Goal: Task Accomplishment & Management: Manage account settings

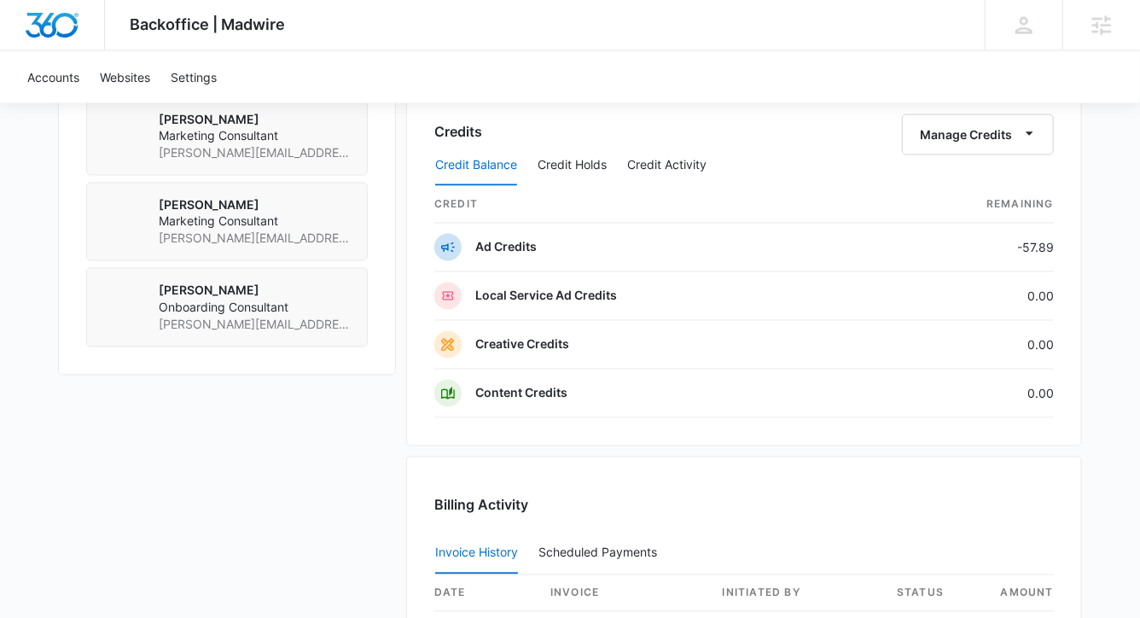
scroll to position [1382, 0]
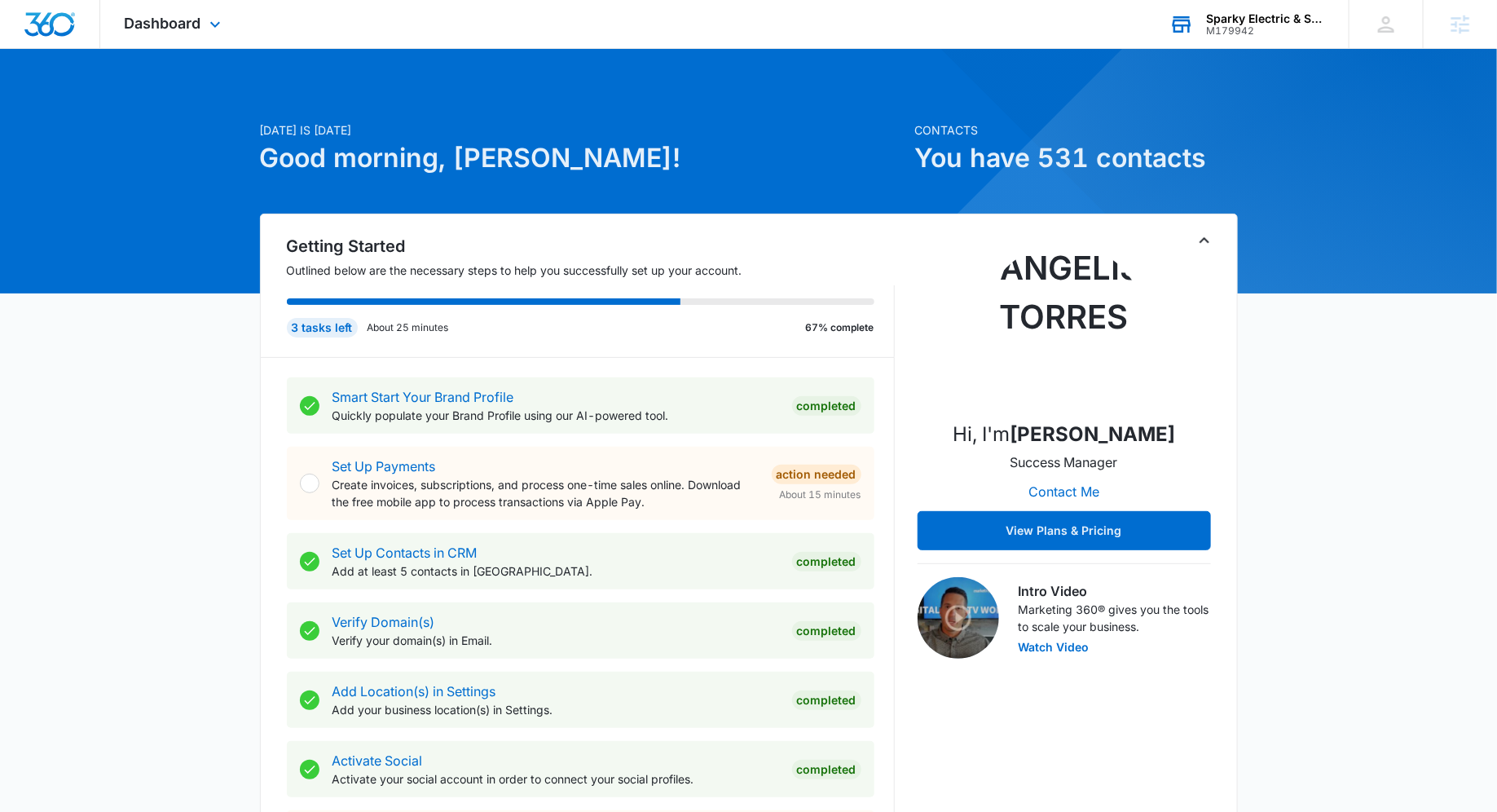
click at [1232, 34] on div "M179942" at bounding box center [1266, 31] width 119 height 11
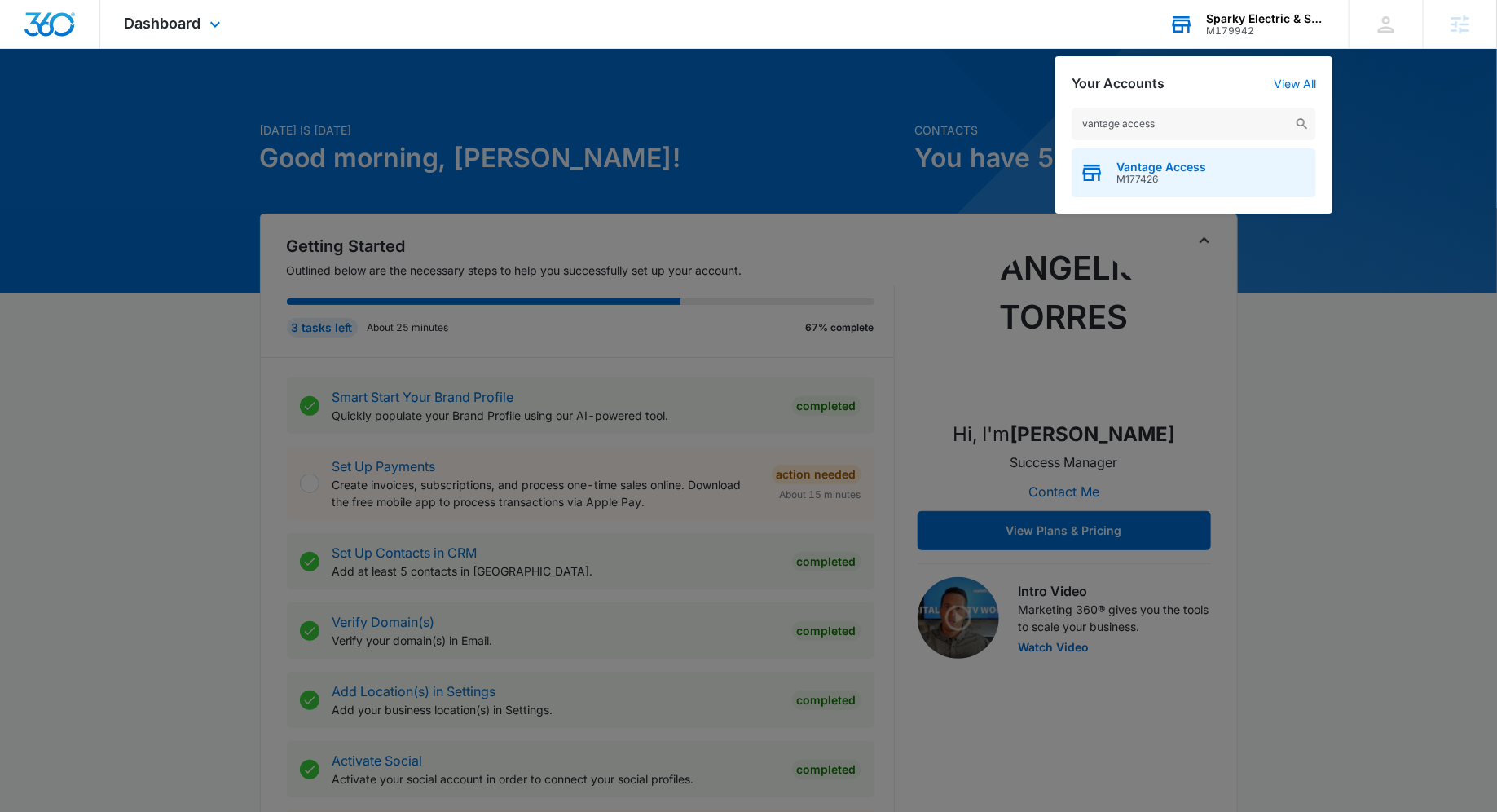
type input "vantage access"
click at [1138, 176] on span "M177426" at bounding box center [1162, 180] width 90 height 11
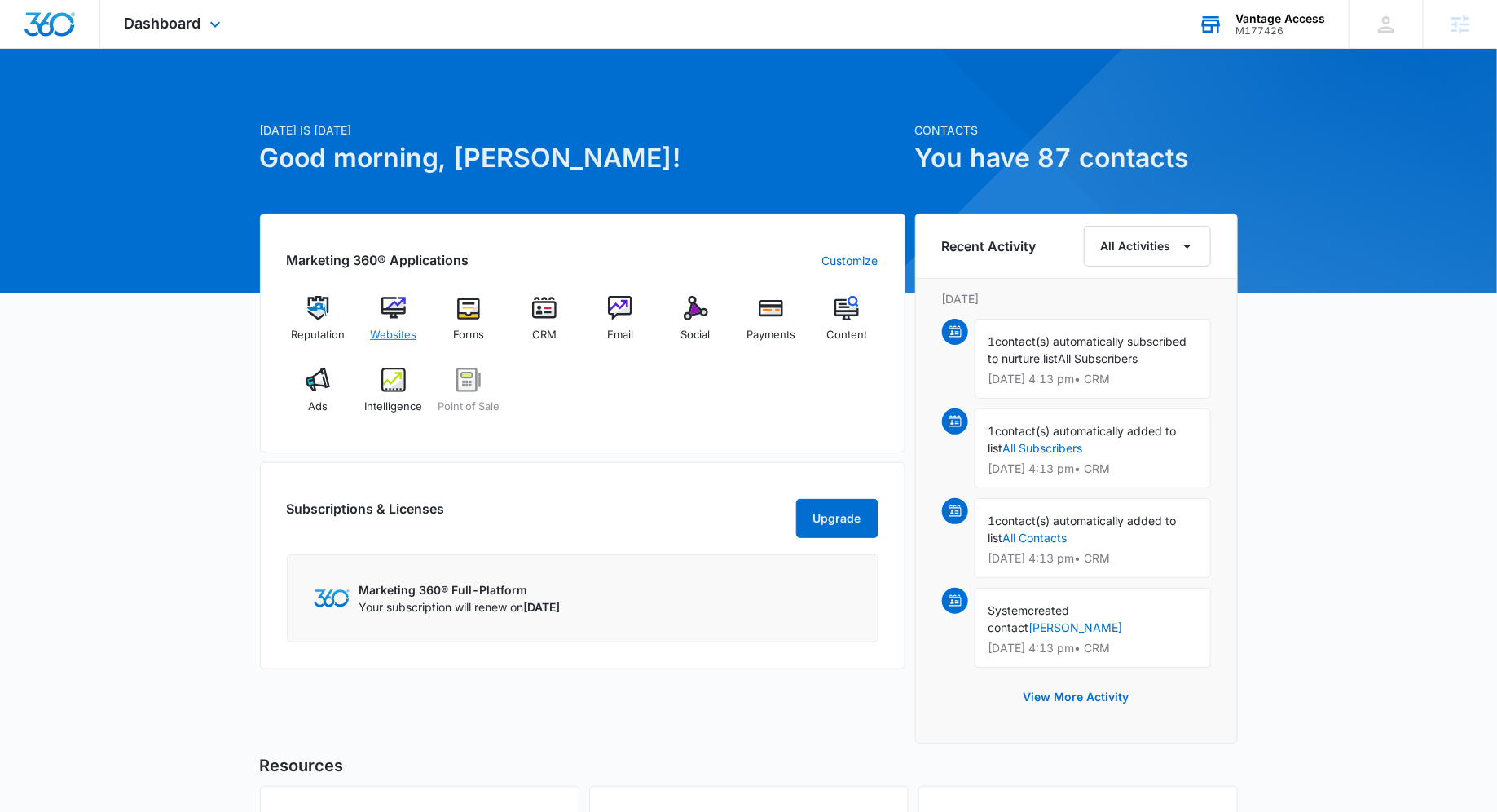
click at [405, 301] on img at bounding box center [394, 309] width 25 height 25
click at [1275, 13] on div "Vantage Access" at bounding box center [1280, 19] width 90 height 13
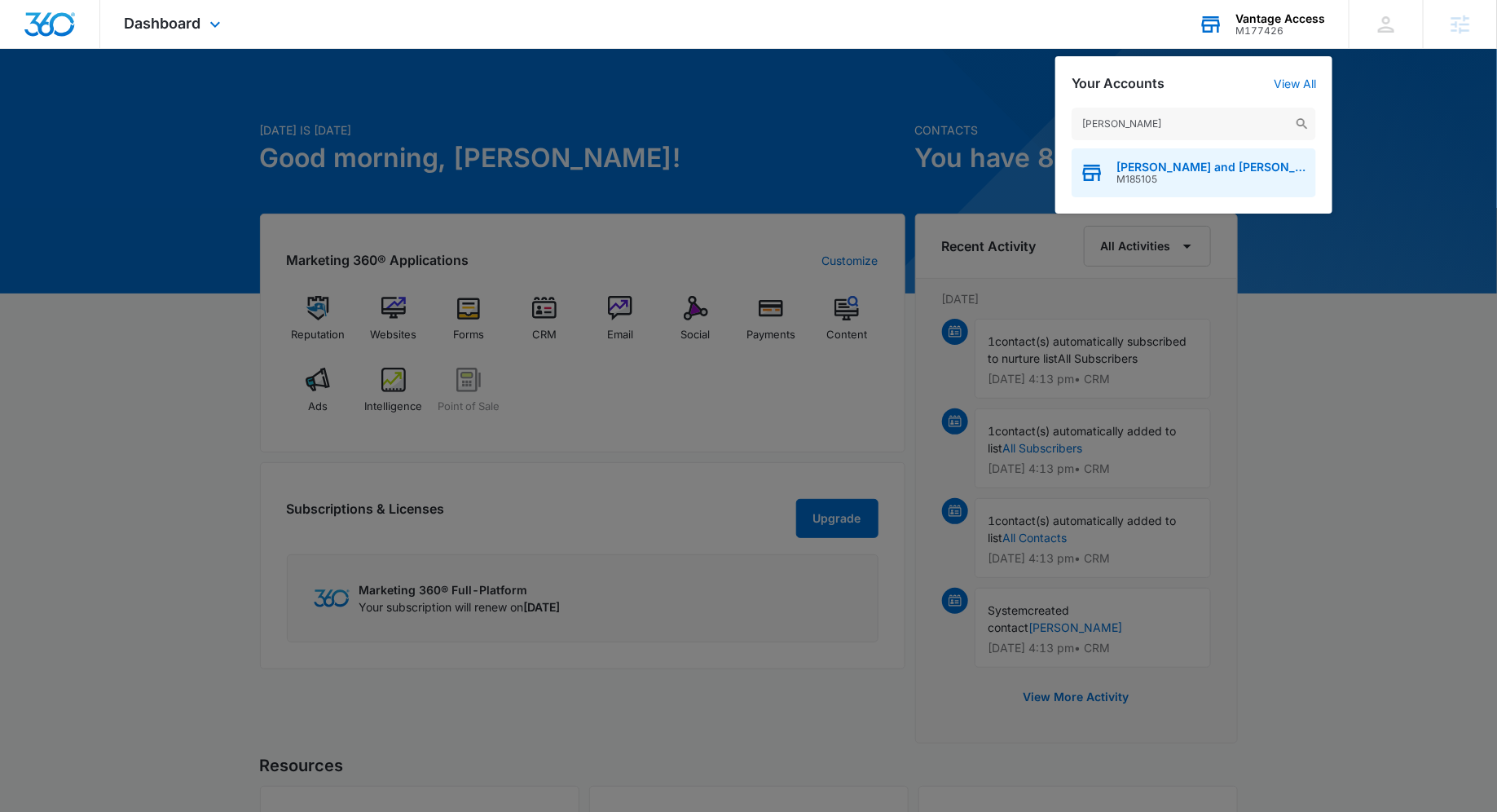
type input "[PERSON_NAME]"
click at [1186, 164] on span "[PERSON_NAME] and [PERSON_NAME]" at bounding box center [1212, 167] width 191 height 13
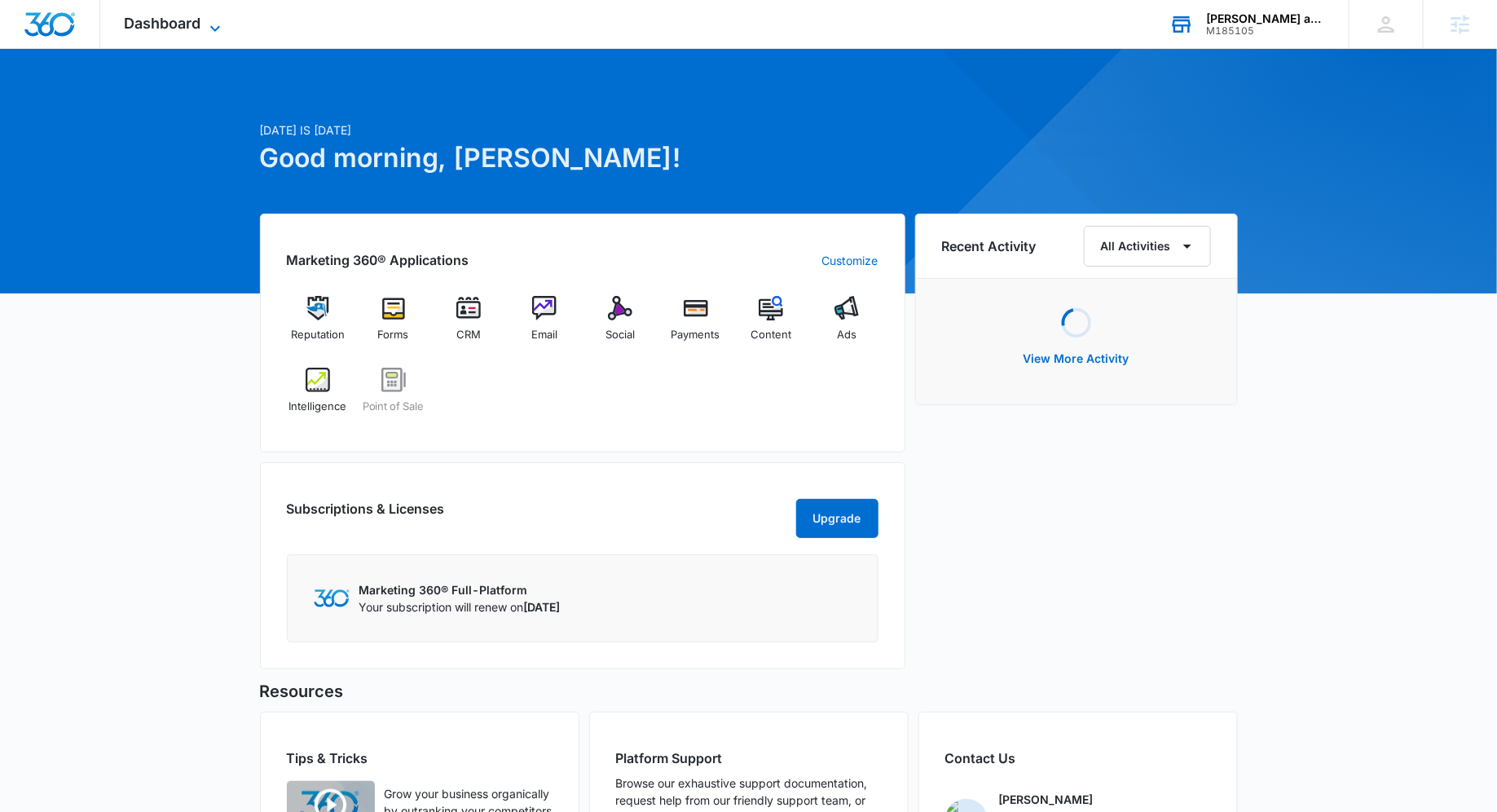
click at [220, 32] on icon at bounding box center [215, 29] width 19 height 19
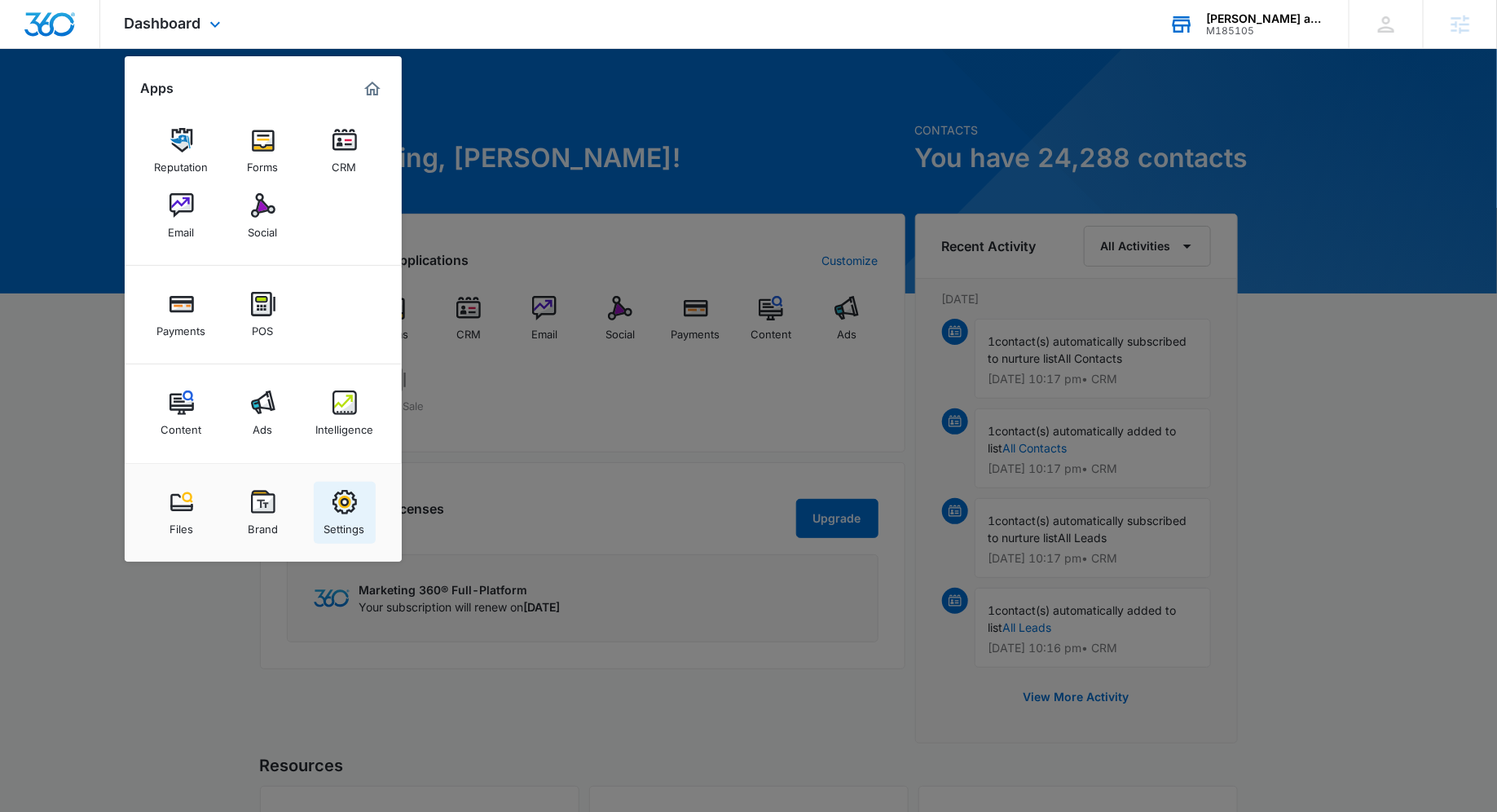
click at [333, 487] on link "Settings" at bounding box center [344, 512] width 62 height 62
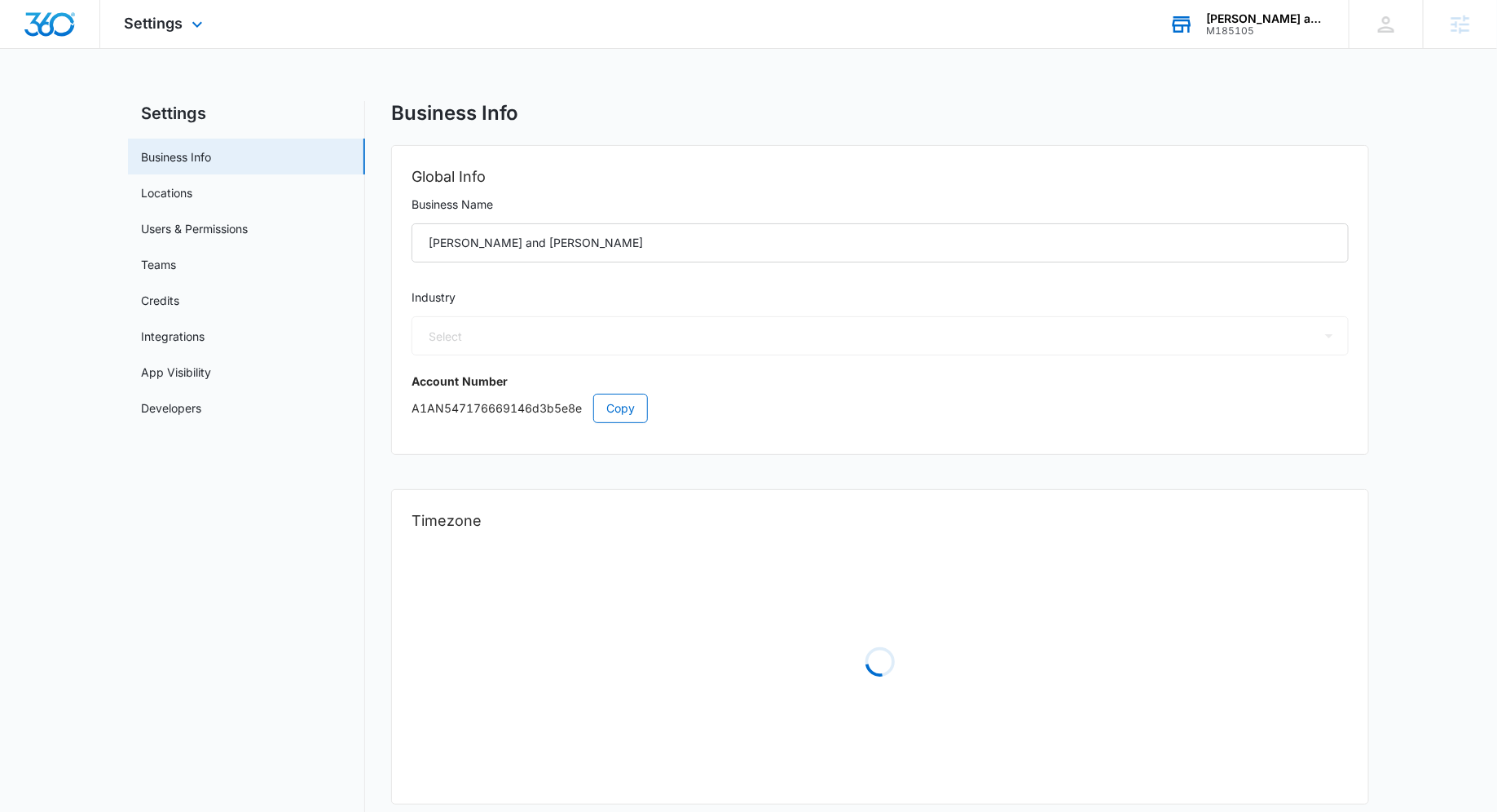
select select "12"
select select "US"
select select "America/[GEOGRAPHIC_DATA]"
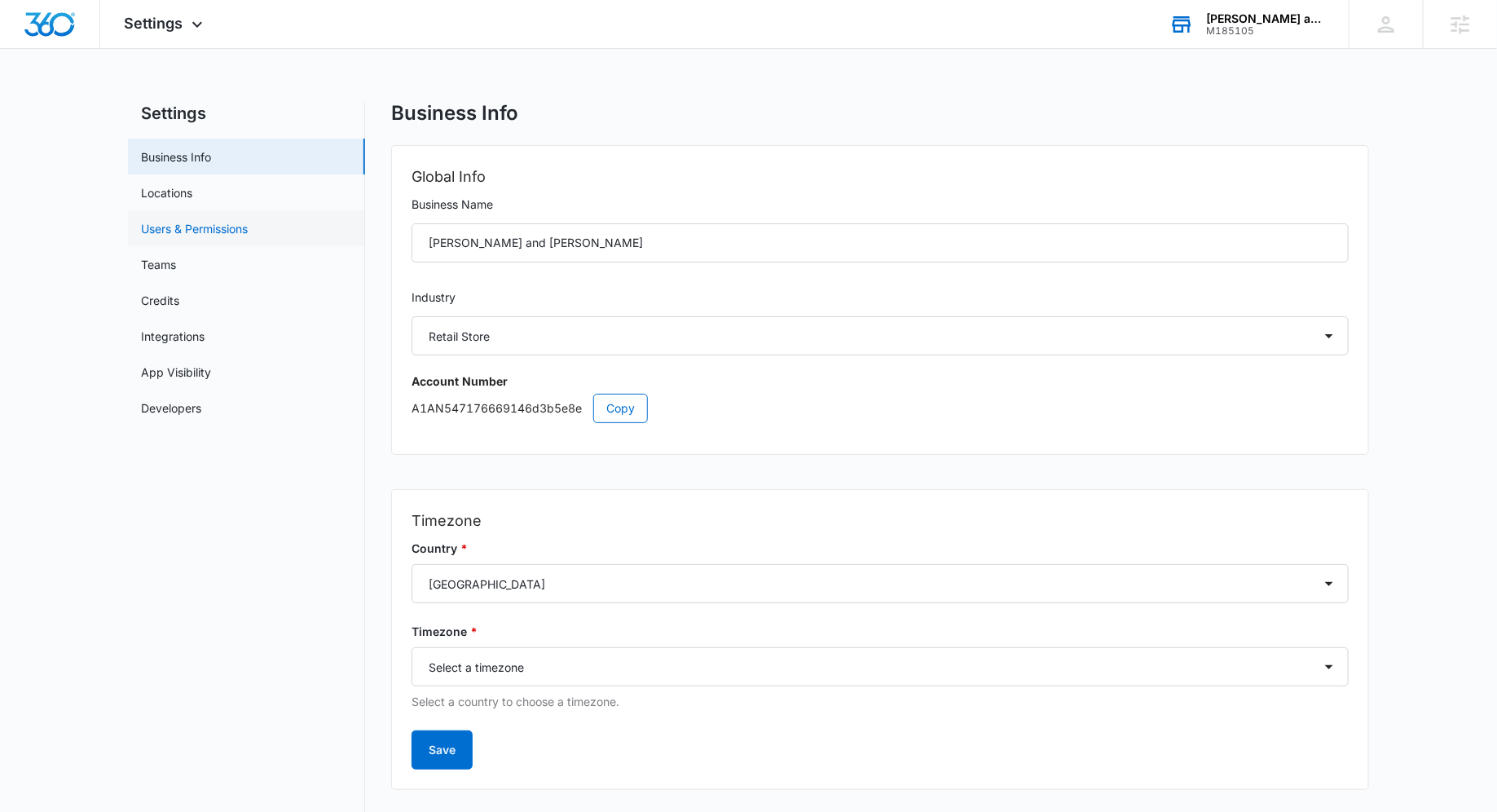
click at [247, 230] on link "Users & Permissions" at bounding box center [195, 228] width 107 height 17
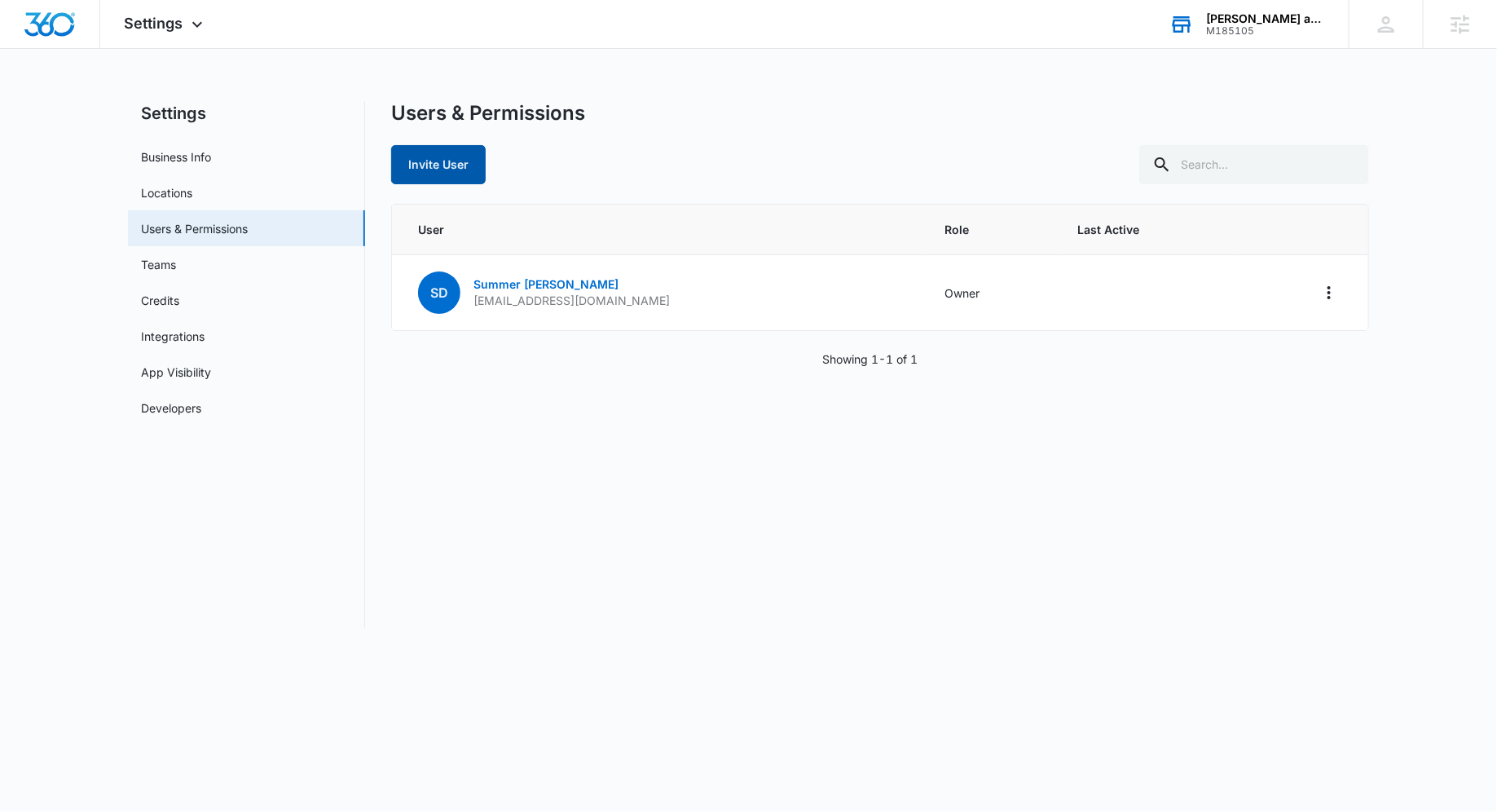
click at [424, 145] on button "Invite User" at bounding box center [438, 164] width 95 height 39
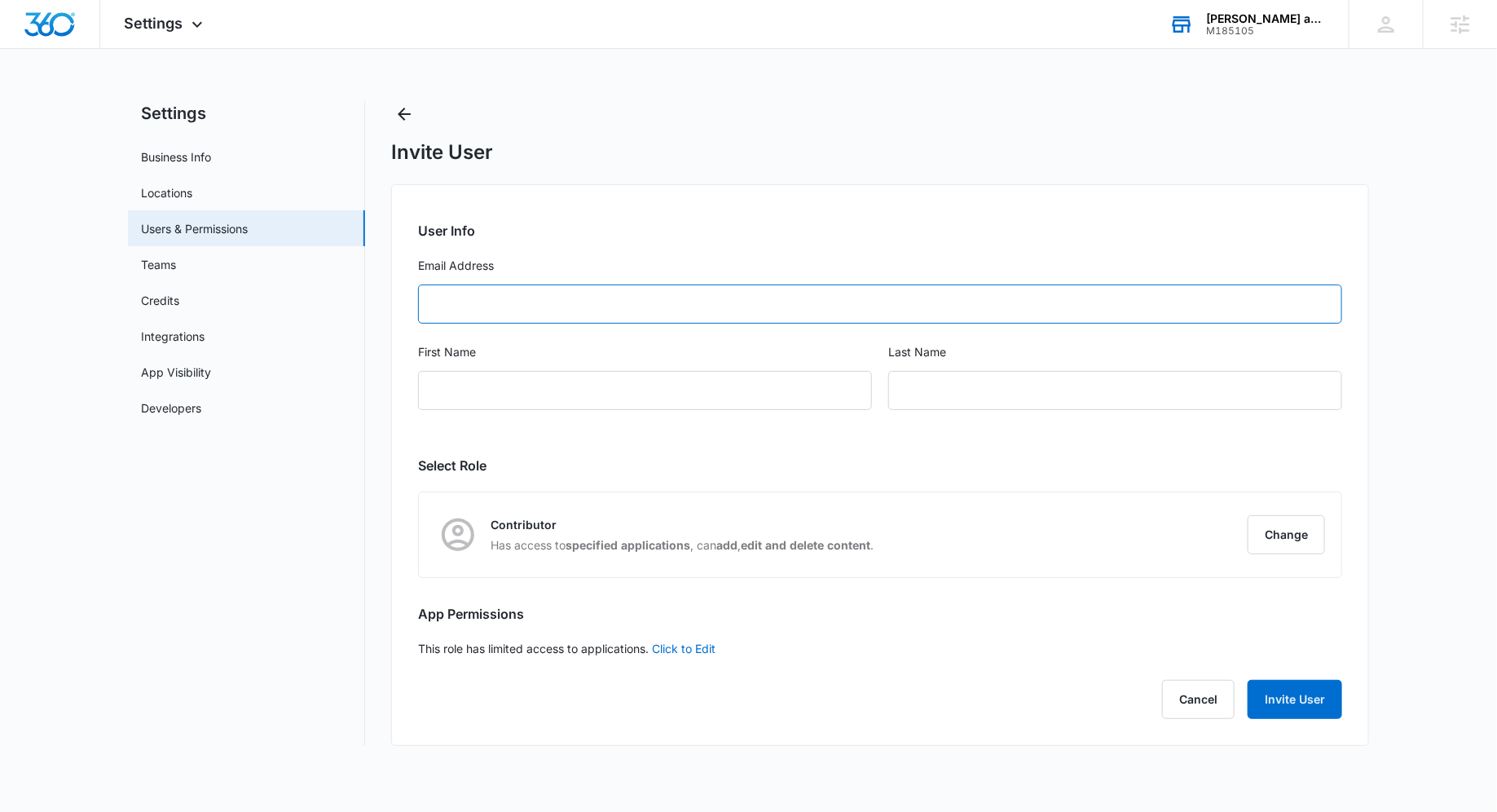
click at [650, 309] on input "Email Address" at bounding box center [880, 304] width 924 height 39
paste input "[PERSON_NAME][EMAIL_ADDRESS][DOMAIN_NAME]"
type input "[PERSON_NAME][EMAIL_ADDRESS][DOMAIN_NAME]"
click at [653, 396] on input "First Name" at bounding box center [645, 390] width 454 height 39
type input "k"
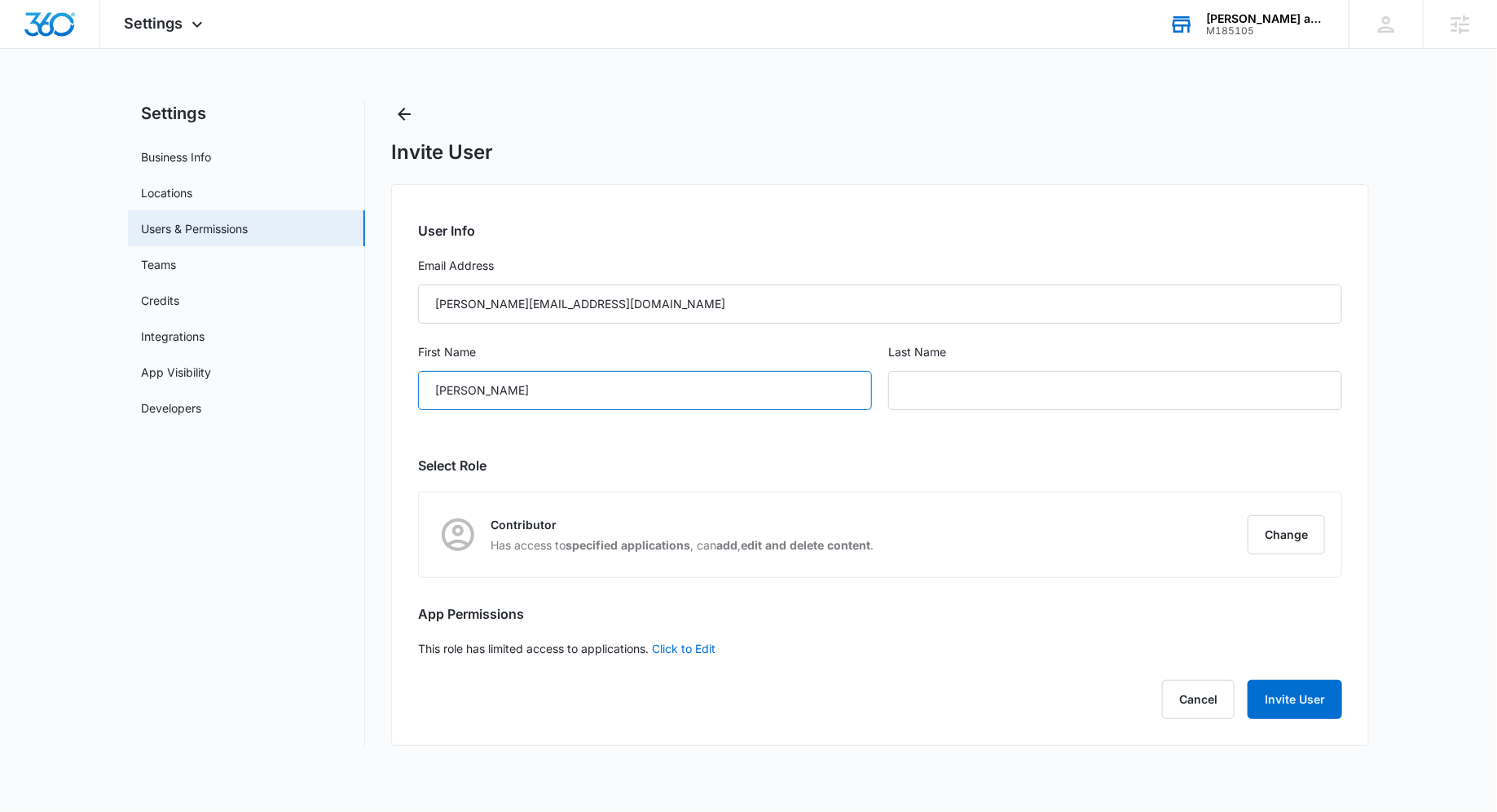
type input "[PERSON_NAME]"
click at [1274, 527] on button "Change" at bounding box center [1286, 534] width 77 height 39
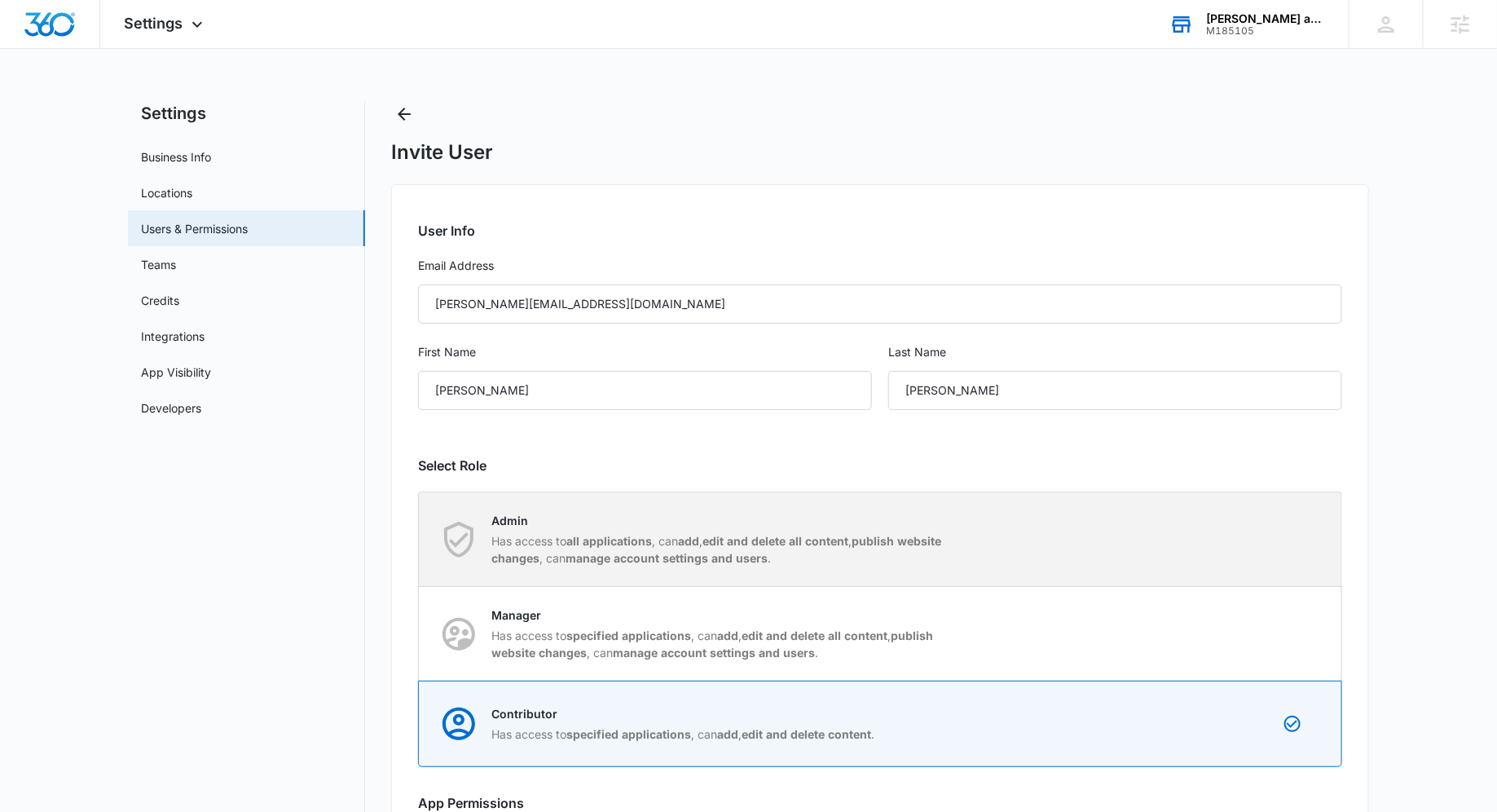
click at [724, 555] on strong "manage account settings and users" at bounding box center [667, 558] width 203 height 14
click at [419, 540] on input "Admin Has access to all applications , can add , edit and delete all content , …" at bounding box center [419, 539] width 1 height 1
radio input "true"
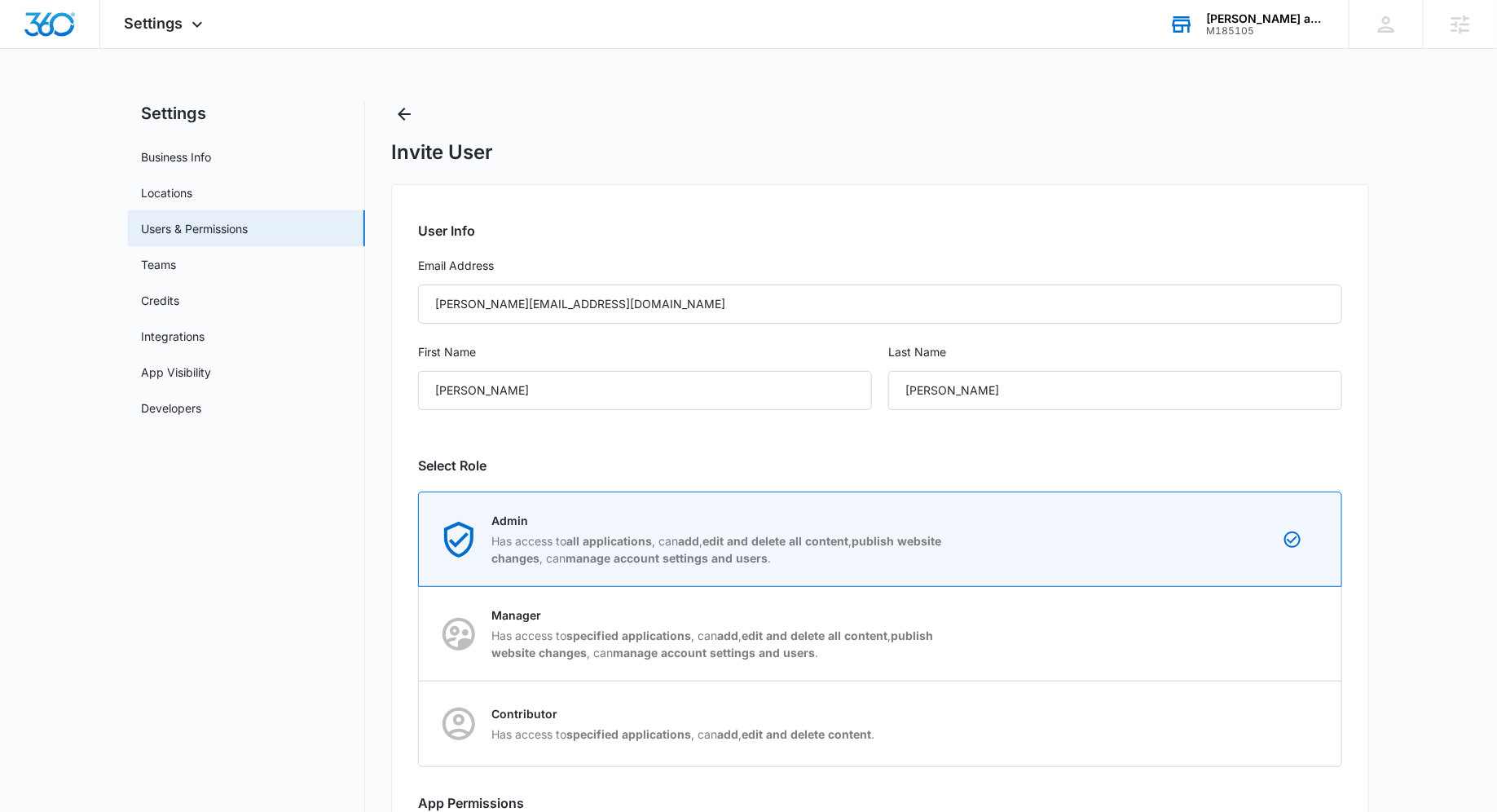
click at [1015, 471] on h2 "Select Role" at bounding box center [880, 465] width 924 height 19
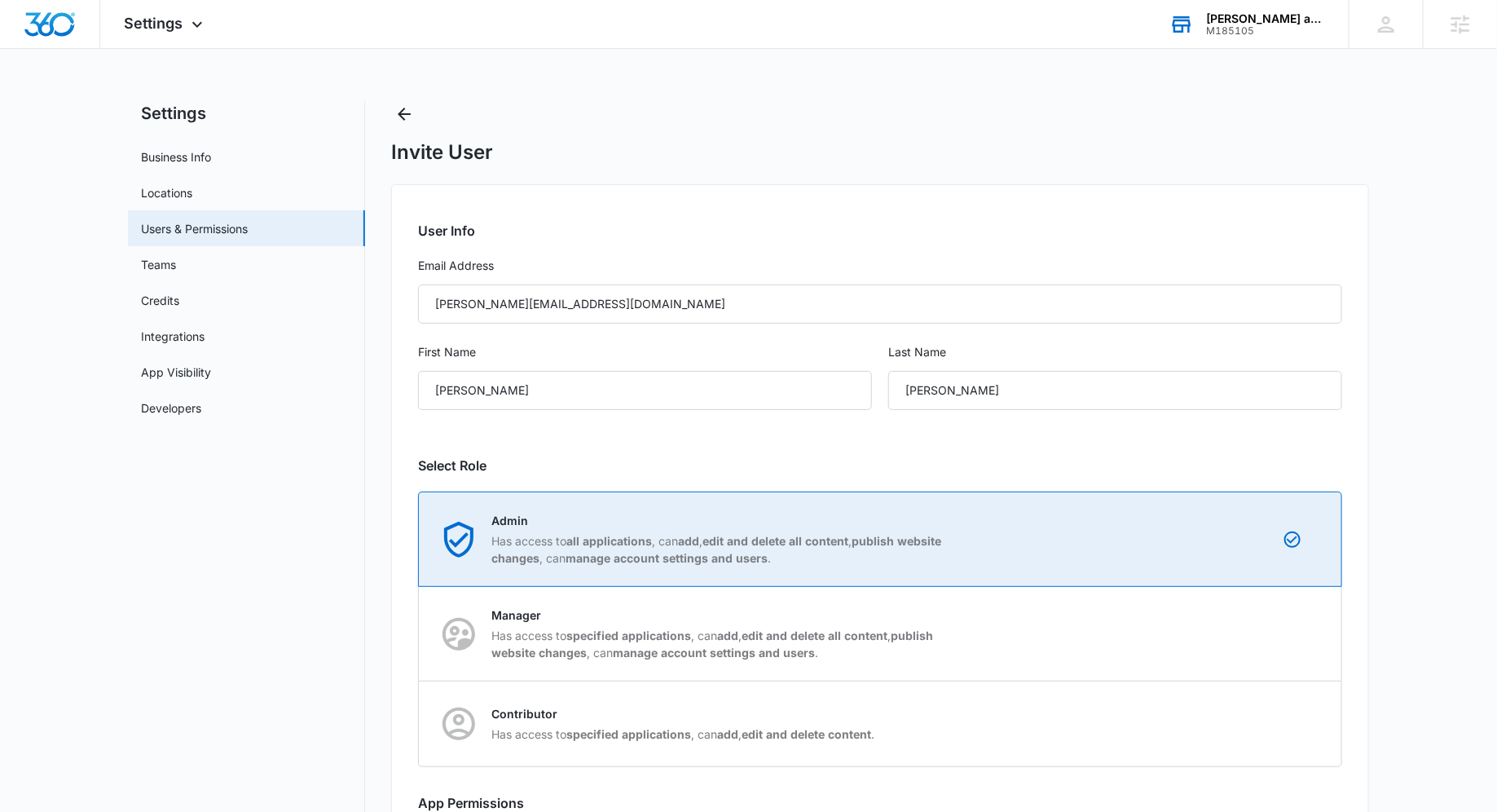
scroll to position [140, 0]
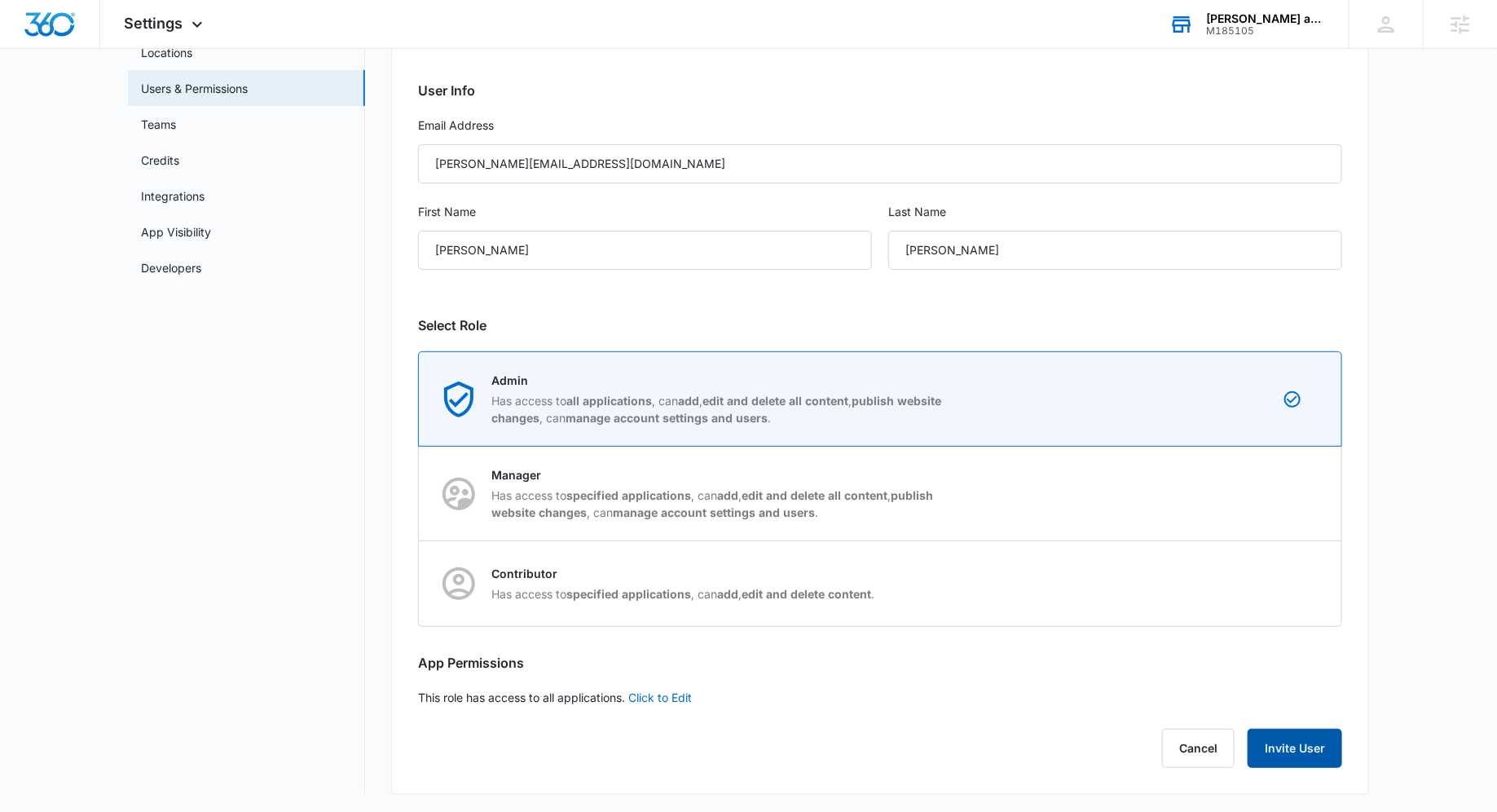
click at [1290, 737] on button "Invite User" at bounding box center [1294, 748] width 95 height 39
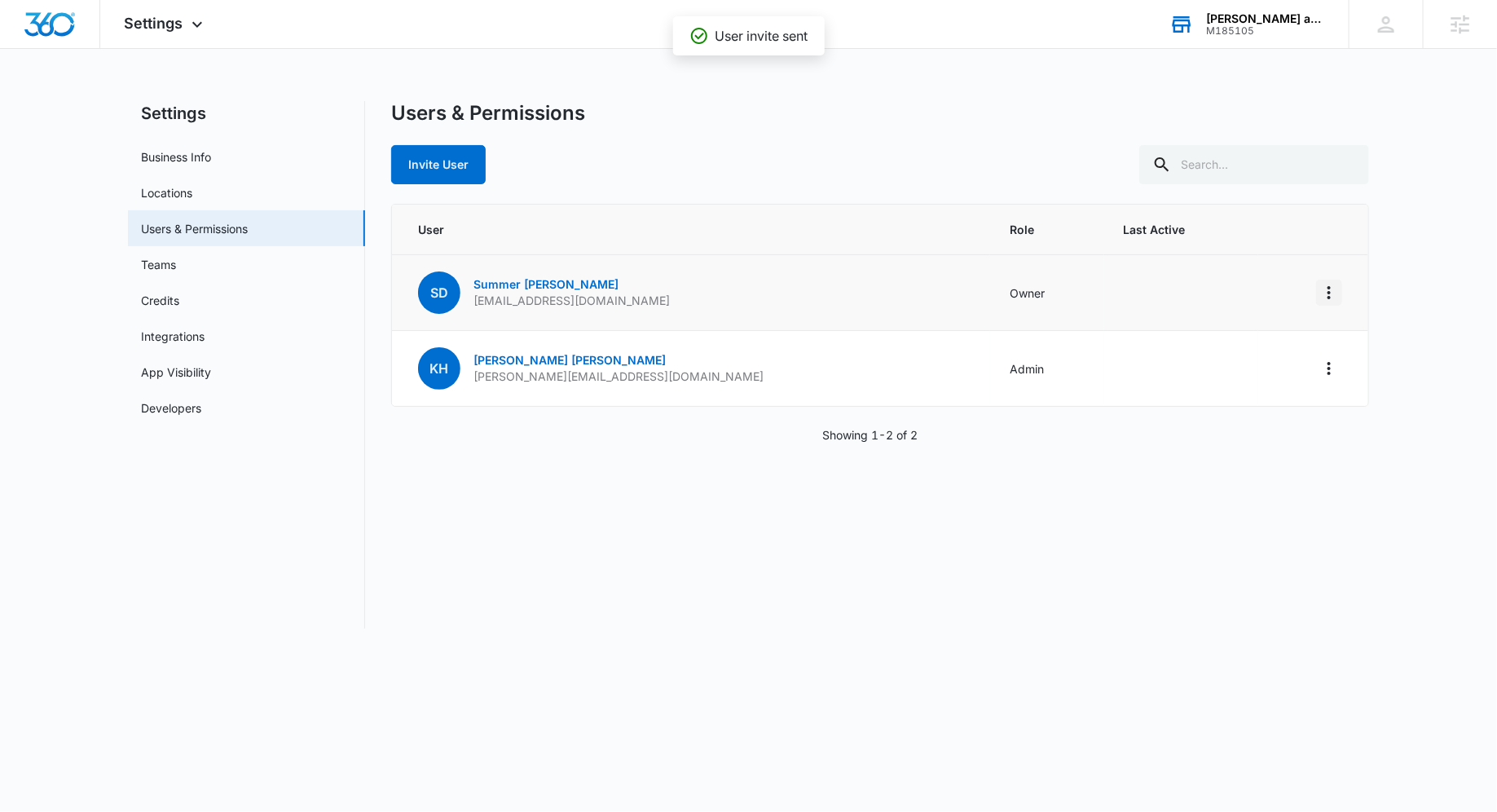
click at [1324, 286] on icon "Actions" at bounding box center [1329, 292] width 19 height 19
click at [1313, 448] on div "Users & Permissions Invite User User Role Last Active SD Summer [PERSON_NAME] […" at bounding box center [881, 365] width 978 height 527
click at [1330, 370] on icon "Actions" at bounding box center [1329, 368] width 19 height 19
click at [1273, 431] on div "Make Owner / Primary User" at bounding box center [1230, 437] width 147 height 11
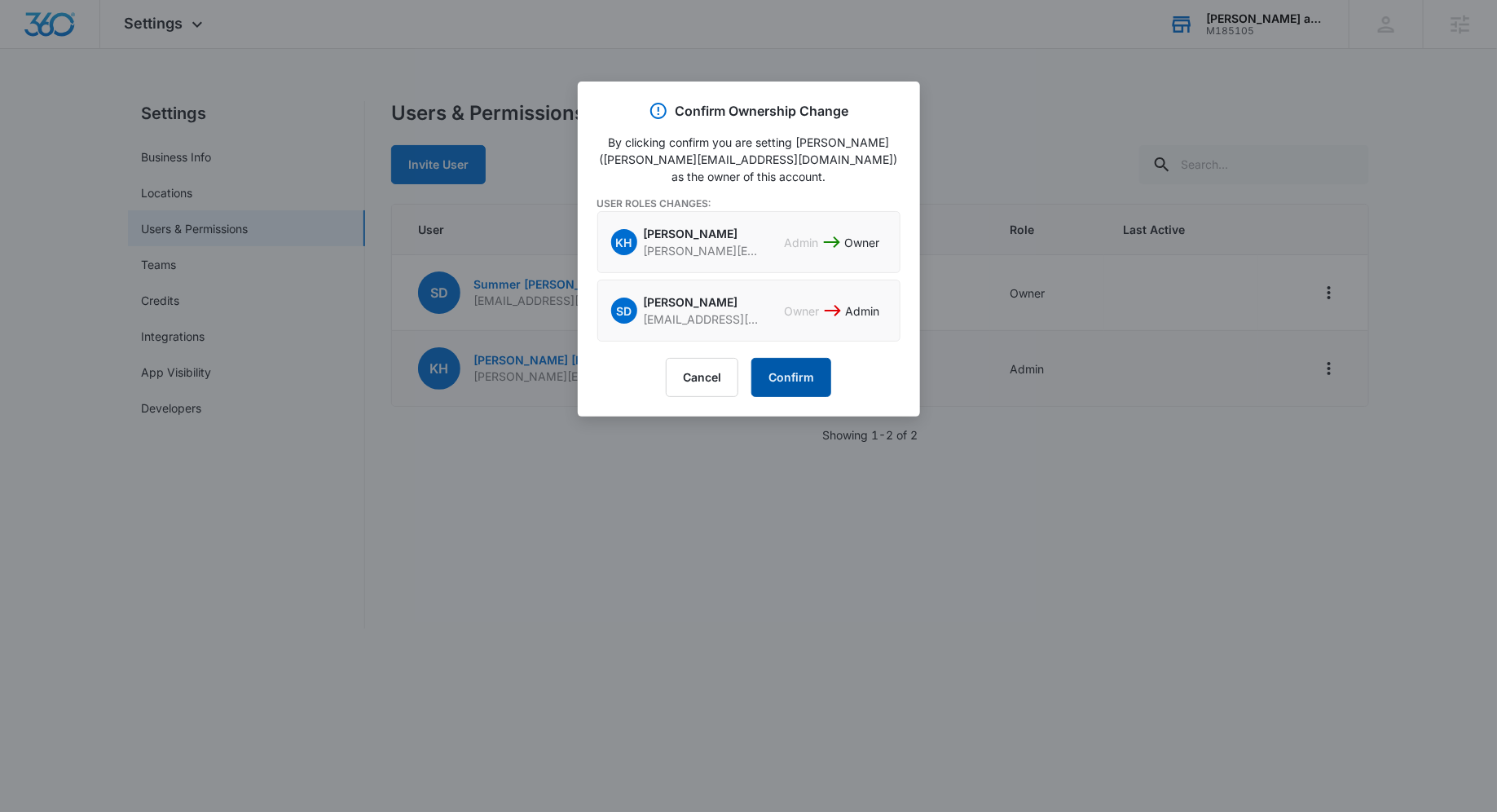
click at [802, 369] on button "Confirm" at bounding box center [792, 377] width 80 height 39
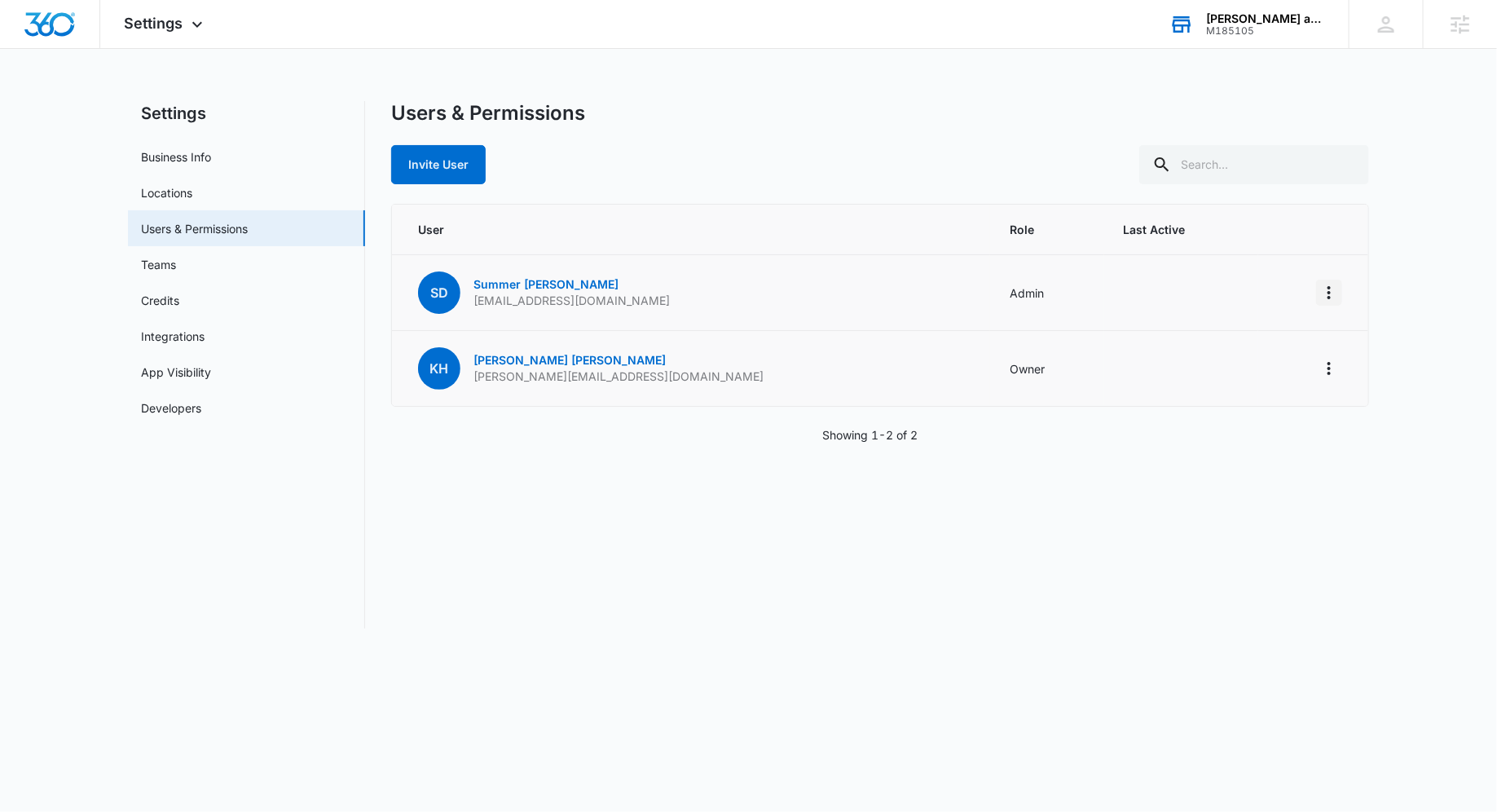
click at [1332, 286] on icon "Actions" at bounding box center [1329, 292] width 19 height 19
click at [1245, 380] on div "Remove User" at bounding box center [1230, 386] width 147 height 11
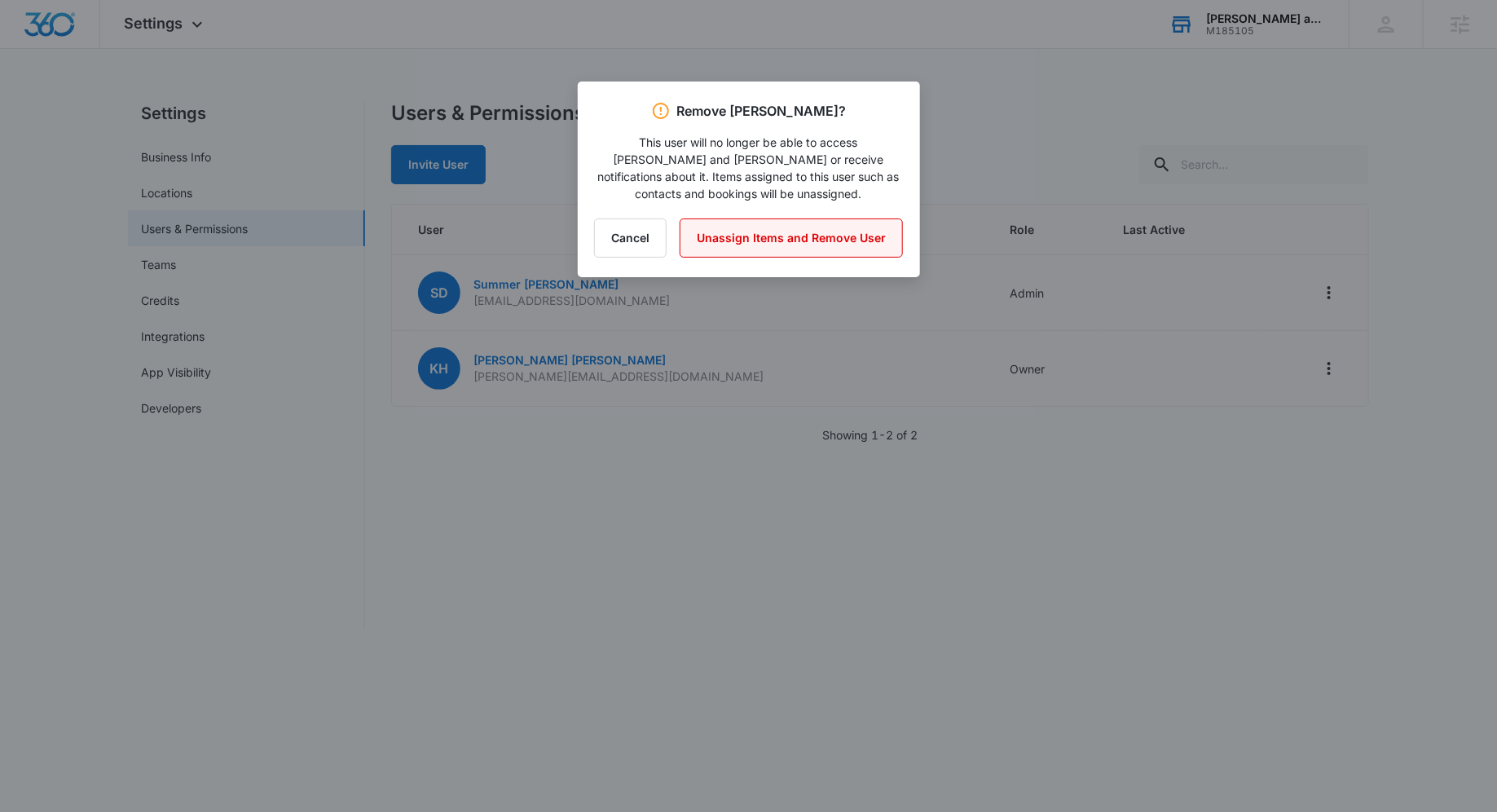
click at [782, 247] on button "Unassign Items and Remove User" at bounding box center [792, 238] width 224 height 39
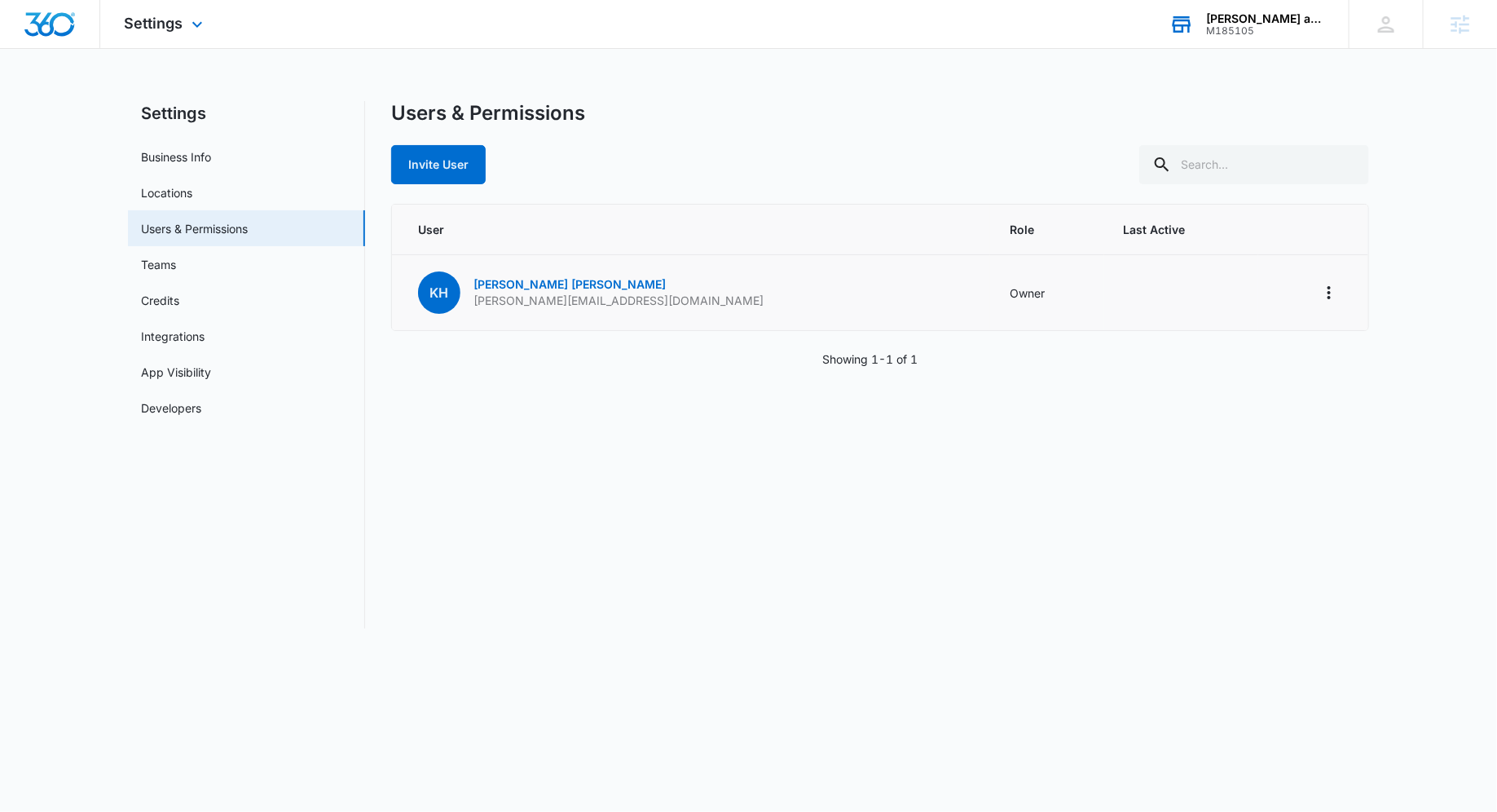
click at [95, 26] on div at bounding box center [50, 24] width 100 height 48
